Goal: Information Seeking & Learning: Understand process/instructions

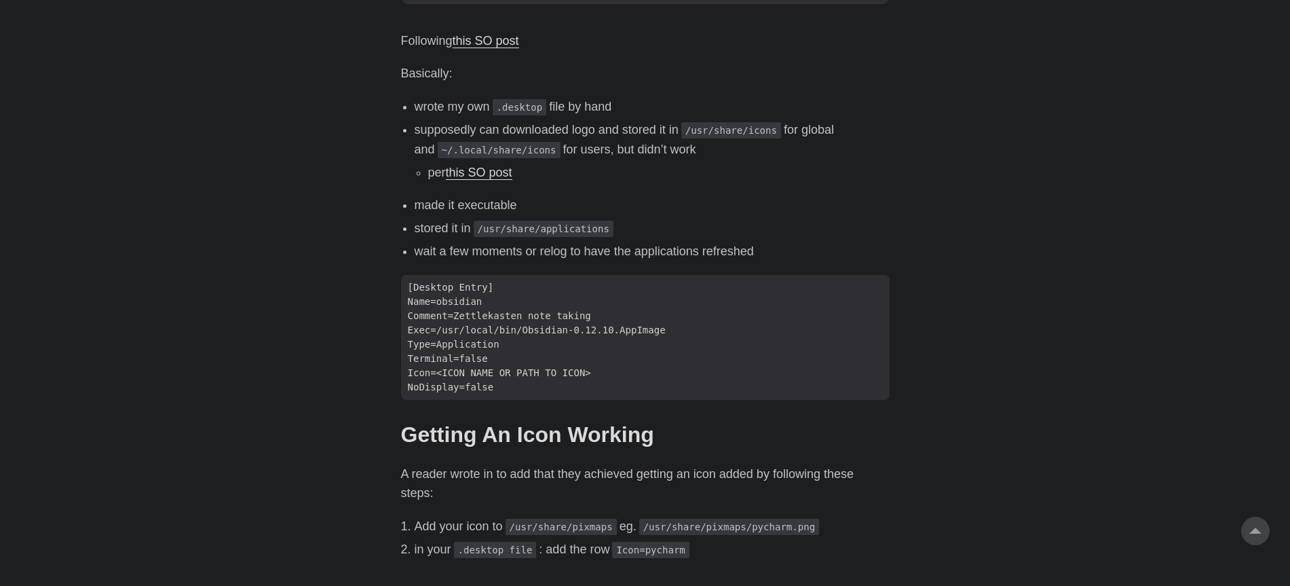
scroll to position [697, 0]
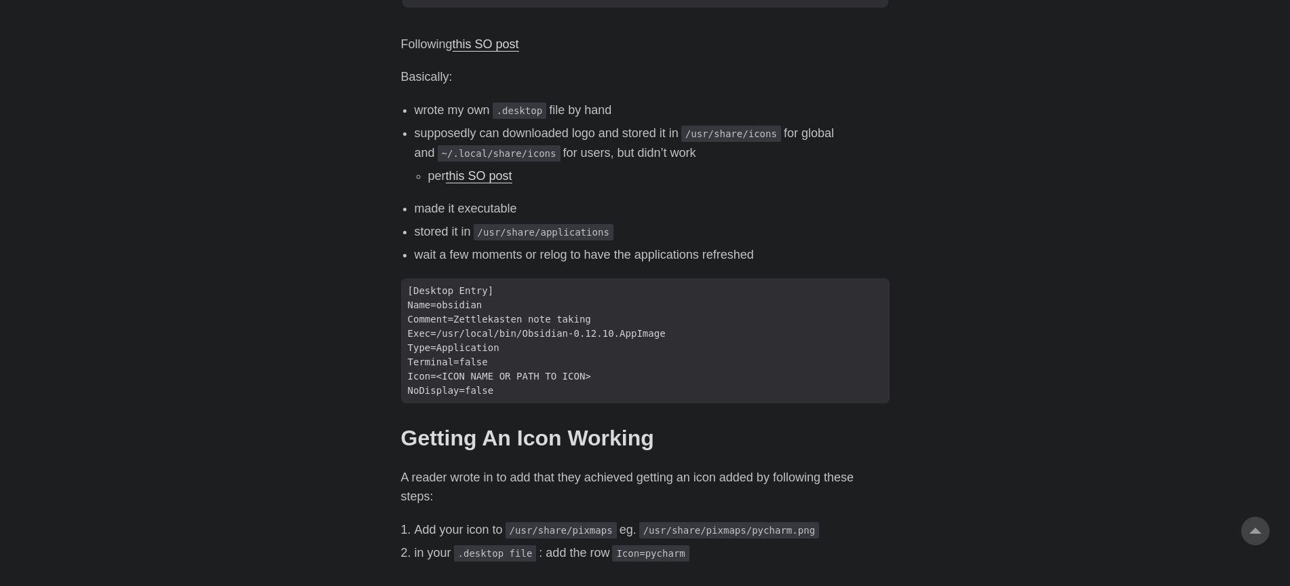
click at [985, 202] on body "[PERSON_NAME] Home About Posts Tags Archive Resume" at bounding box center [645, 42] width 1290 height 1478
click at [976, 201] on body "[PERSON_NAME] Home About Posts Tags Archive Resume" at bounding box center [645, 42] width 1290 height 1478
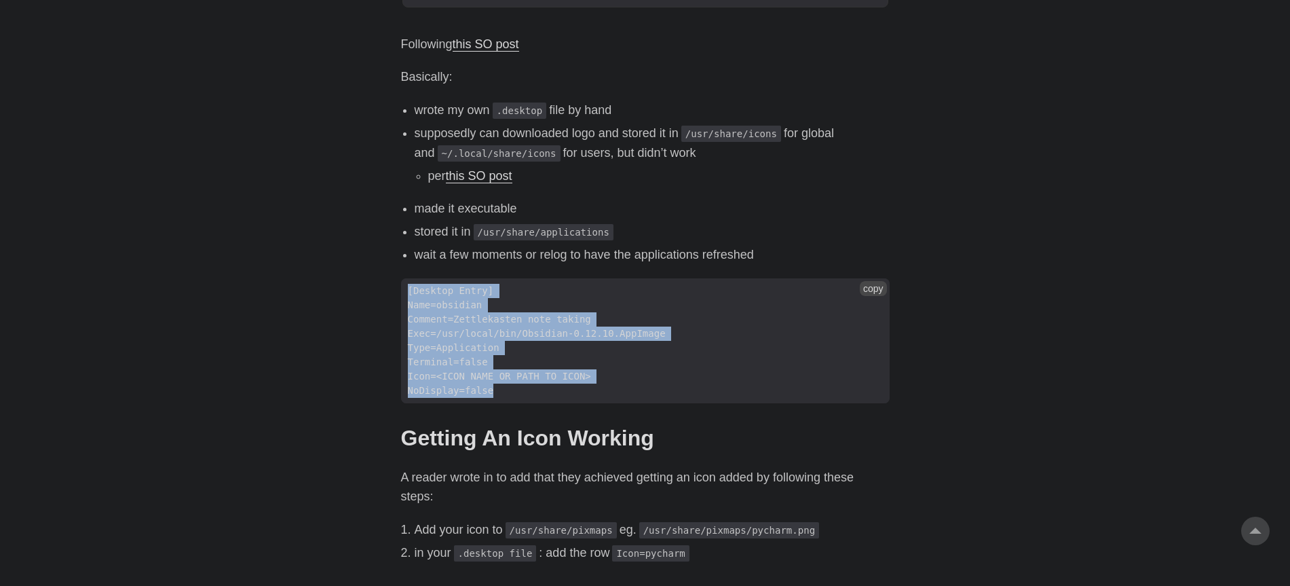
drag, startPoint x: 406, startPoint y: 291, endPoint x: 499, endPoint y: 396, distance: 140.8
click at [500, 396] on code "[Desktop Entry] Name=obsidian Comment=Zettlekasten note taking Exec=/usr/local/…" at bounding box center [645, 341] width 489 height 126
copy code "[Desktop Entry] Name=obsidian Comment=Zettlekasten note taking Exec=/usr/local/…"
click at [548, 318] on span "Comment=Zettlekasten note taking" at bounding box center [499, 319] width 197 height 14
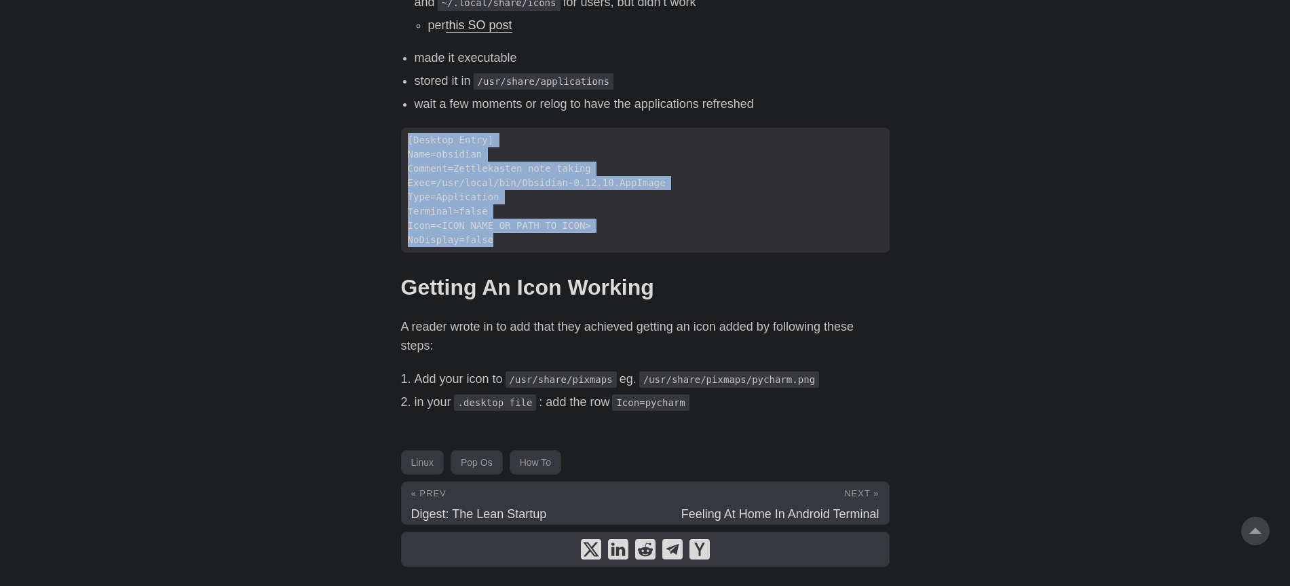
scroll to position [792, 0]
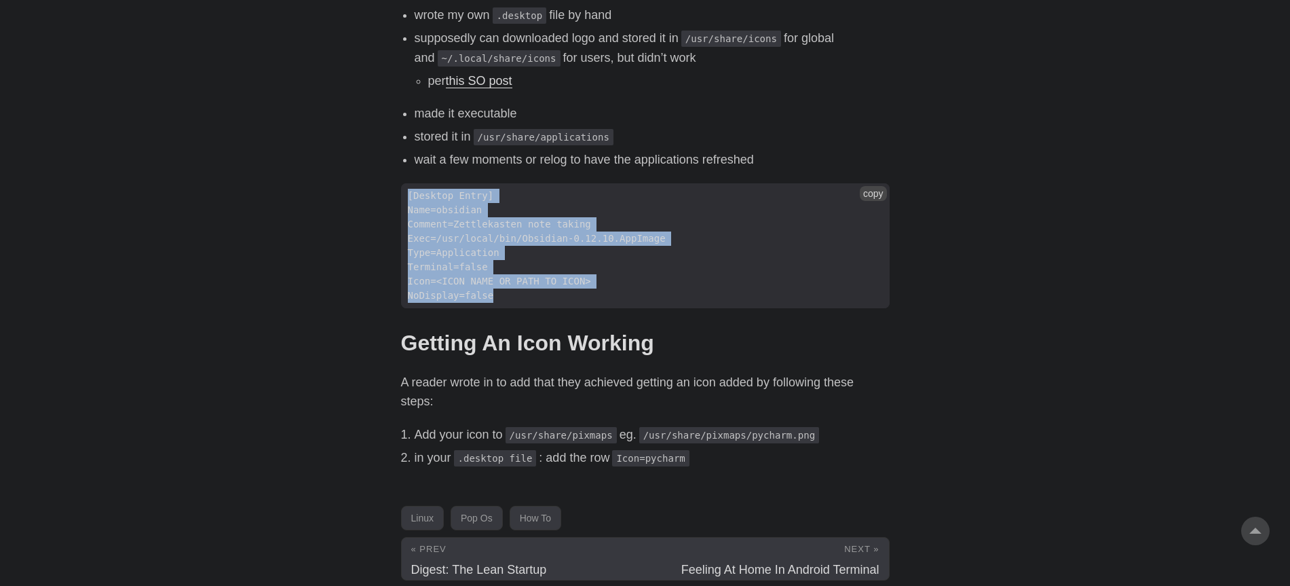
click at [868, 274] on code "[Desktop Entry] Name=obsidian Comment=Zettlekasten note taking Exec=/usr/local/…" at bounding box center [645, 246] width 489 height 126
copy code "[Desktop Entry] Name=obsidian Comment=Zettlekasten note taking Exec=/usr/local/…"
click at [586, 259] on code "[Desktop Entry] Name=obsidian Comment=Zettlekasten note taking Exec=/usr/local/…" at bounding box center [645, 246] width 489 height 126
click at [584, 261] on span "Terminal=false" at bounding box center [645, 267] width 489 height 14
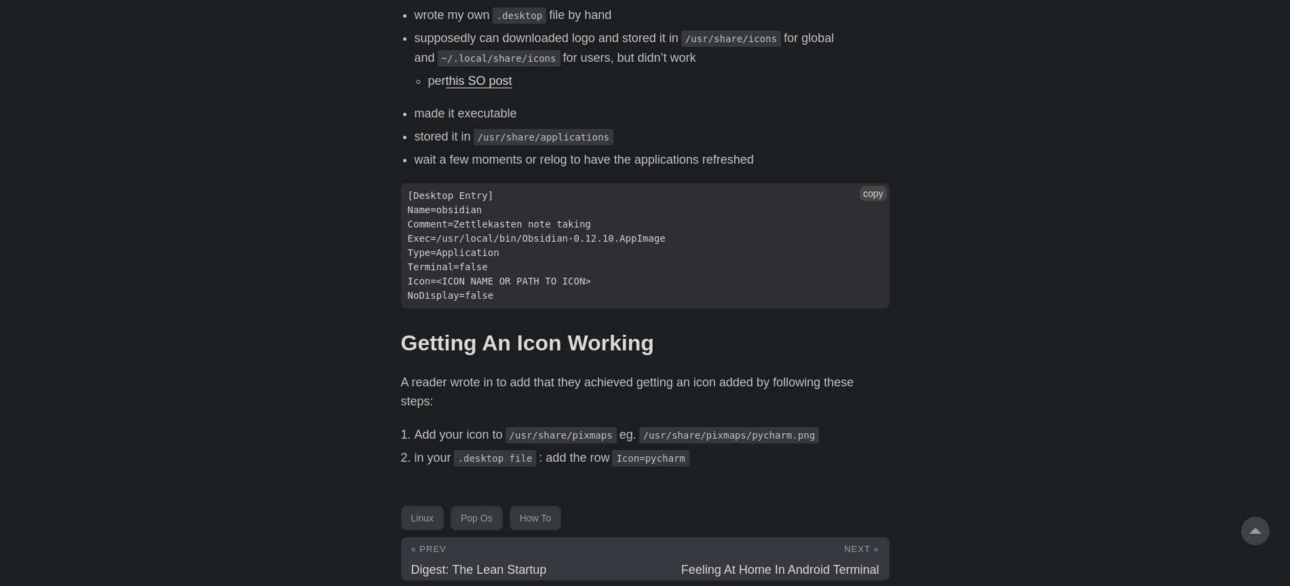
click at [597, 269] on span "Terminal=false" at bounding box center [645, 267] width 489 height 14
click at [446, 335] on h2 "Getting An Icon Working #" at bounding box center [645, 343] width 489 height 26
